Goal: Check status

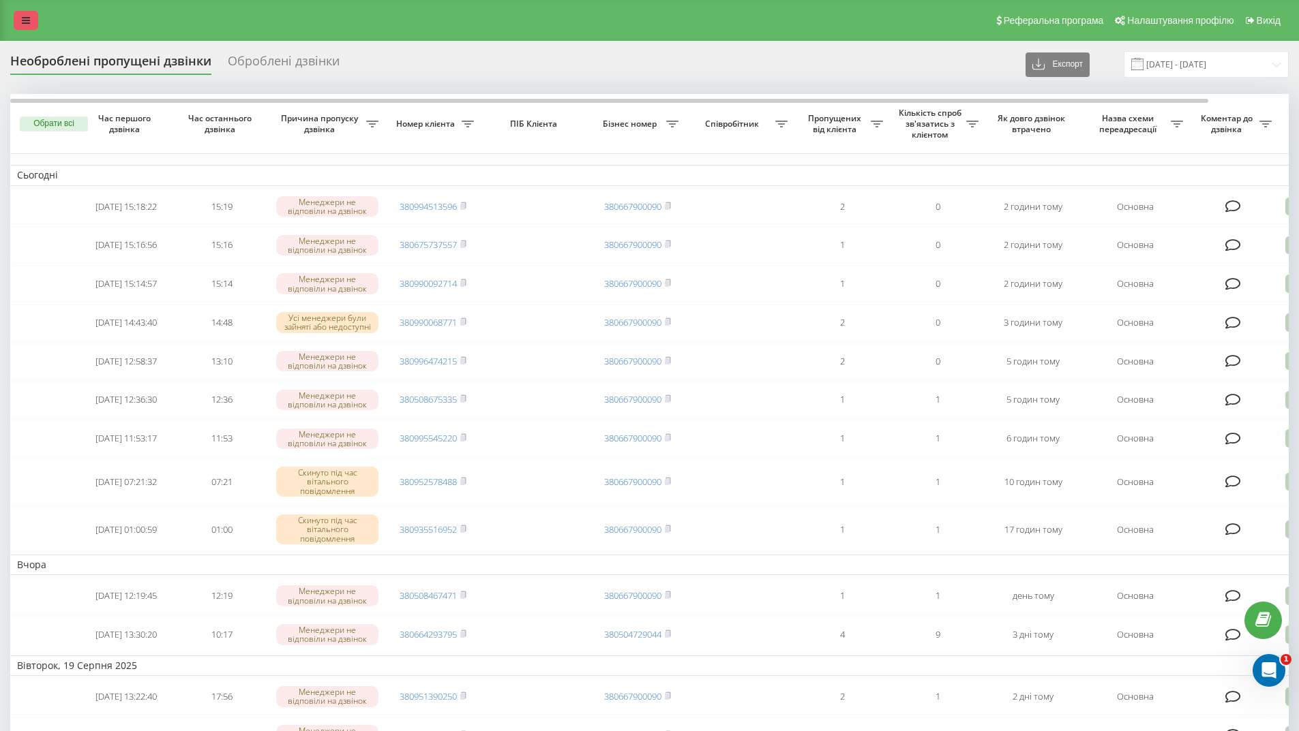
click at [27, 22] on icon at bounding box center [26, 21] width 8 height 10
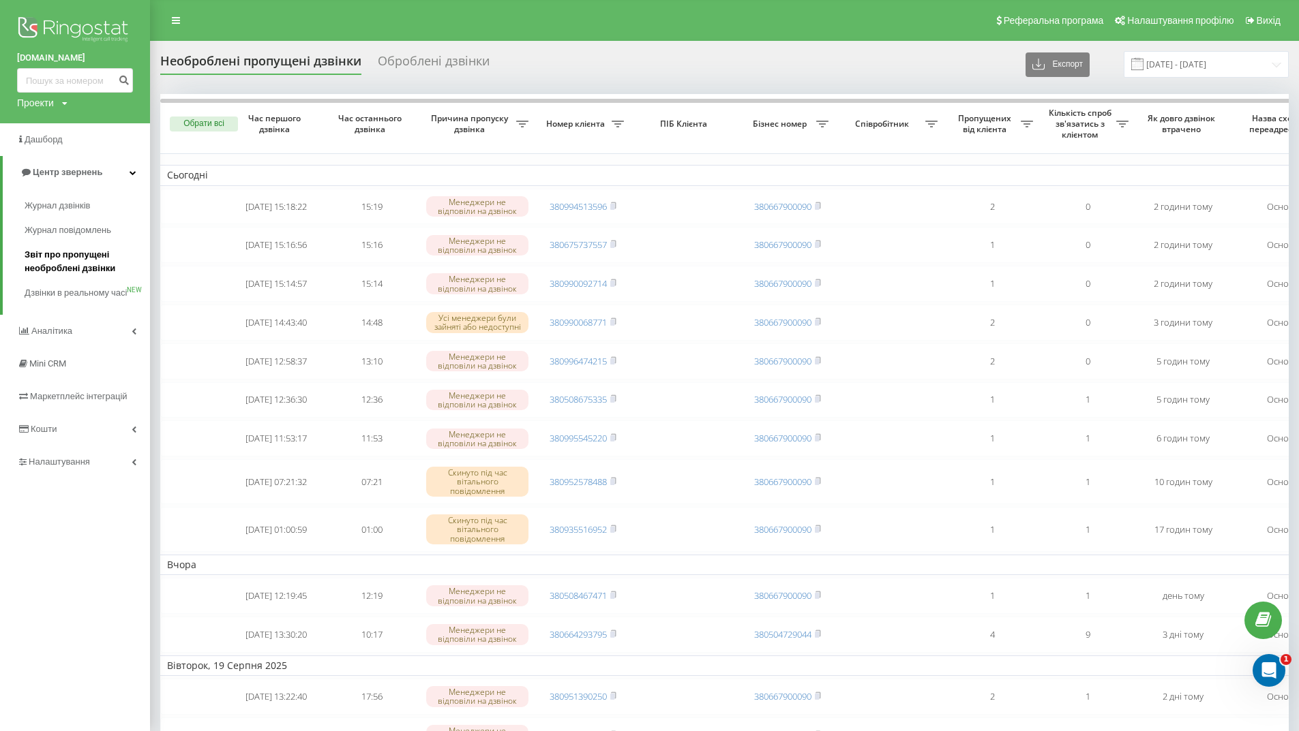
click at [83, 263] on span "Звіт про пропущені необроблені дзвінки" at bounding box center [84, 261] width 119 height 27
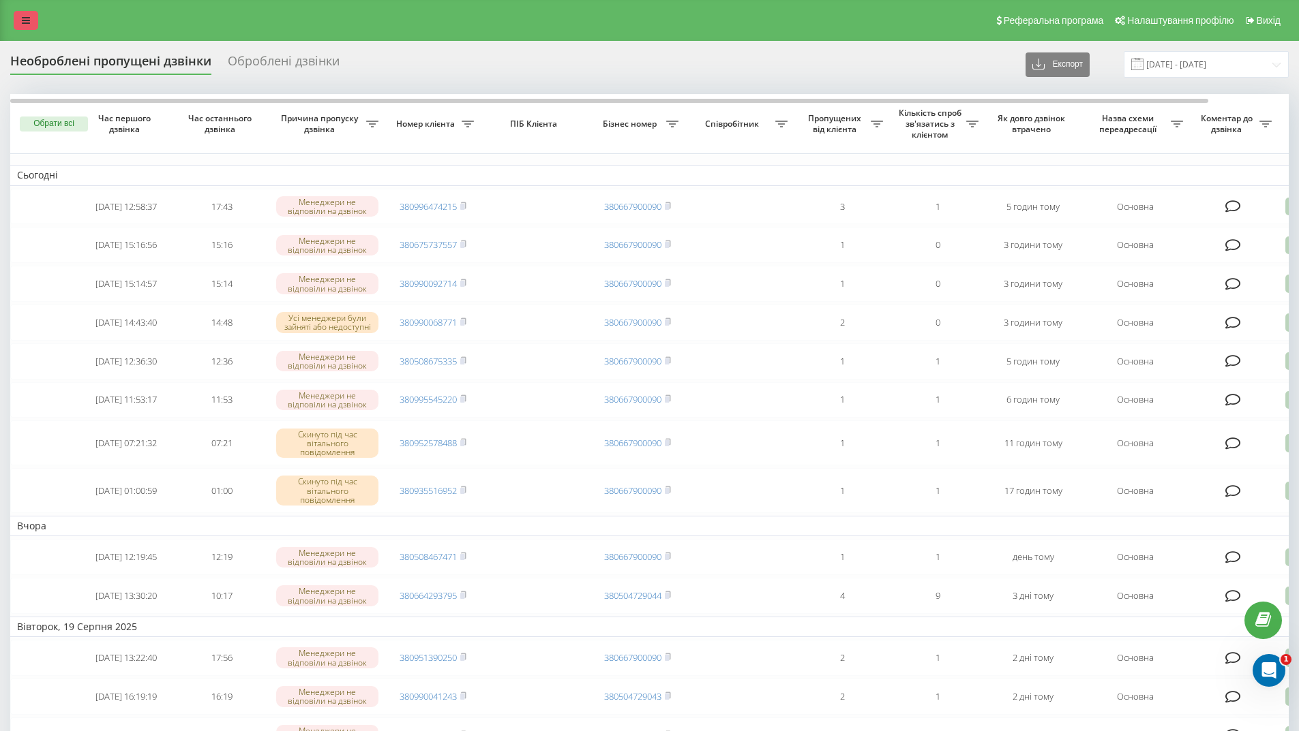
click at [29, 18] on icon at bounding box center [26, 21] width 8 height 10
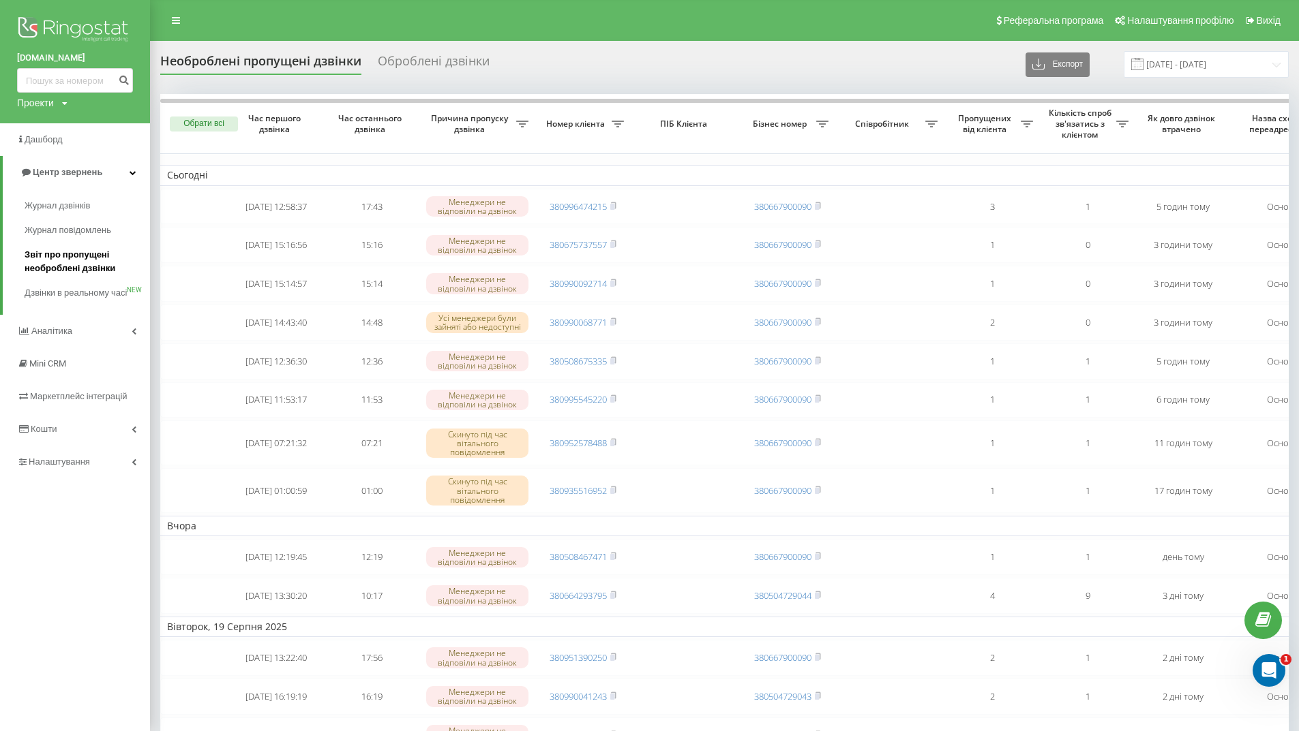
click at [77, 263] on span "Звіт про пропущені необроблені дзвінки" at bounding box center [84, 261] width 119 height 27
